Goal: Check status: Check status

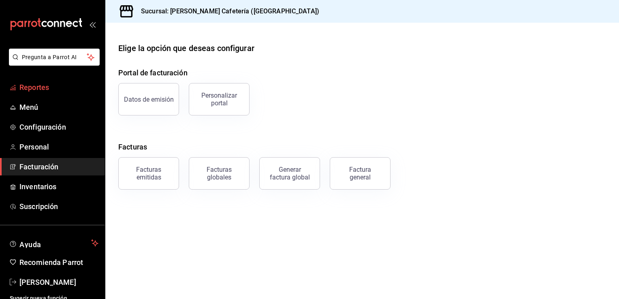
click at [51, 84] on span "Reportes" at bounding box center [58, 87] width 79 height 11
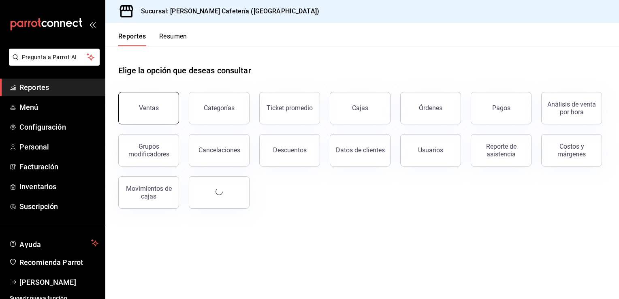
drag, startPoint x: 137, startPoint y: 91, endPoint x: 140, endPoint y: 99, distance: 9.2
click at [138, 92] on div "Ventas" at bounding box center [143, 103] width 70 height 42
click at [141, 101] on button "Ventas" at bounding box center [148, 108] width 61 height 32
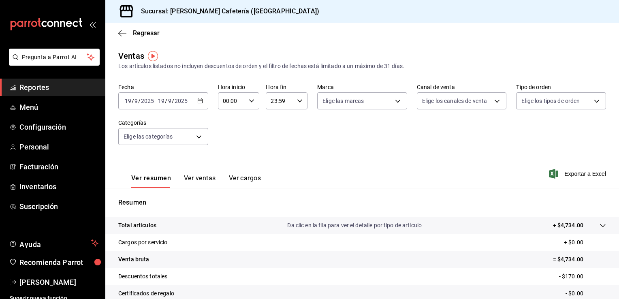
click at [200, 103] on icon "button" at bounding box center [200, 101] width 6 height 6
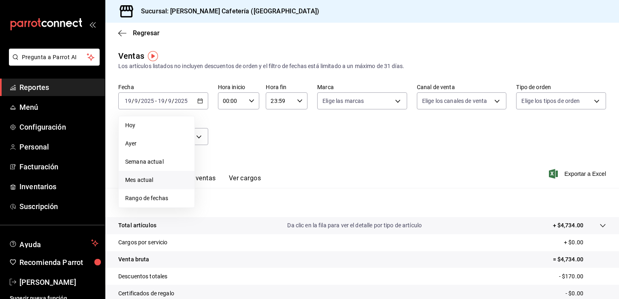
click at [183, 179] on span "Mes actual" at bounding box center [156, 180] width 63 height 9
